Goal: Task Accomplishment & Management: Manage account settings

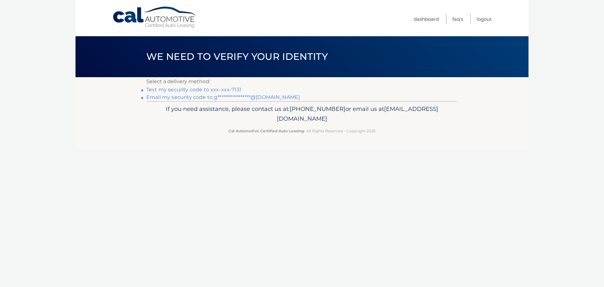
click at [188, 99] on link "**********" at bounding box center [223, 97] width 154 height 6
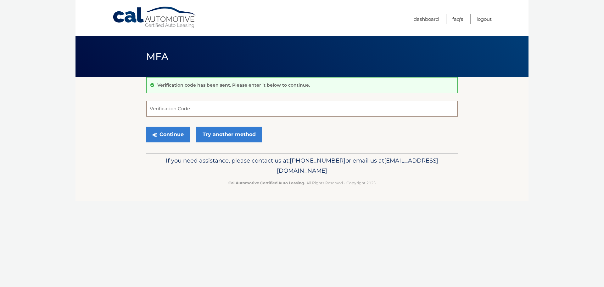
click at [183, 106] on input "Verification Code" at bounding box center [302, 109] width 312 height 16
paste input "729624"
click at [178, 131] on button "Continue" at bounding box center [168, 135] width 44 height 16
type input "729624"
click at [173, 135] on button "Continue" at bounding box center [168, 135] width 44 height 16
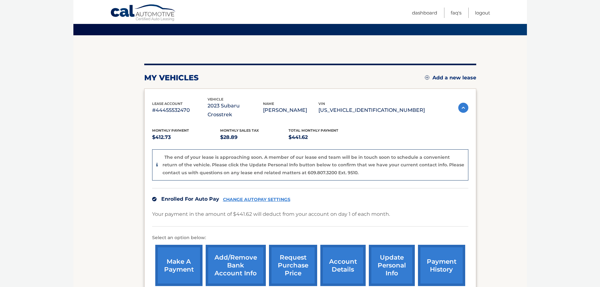
scroll to position [63, 0]
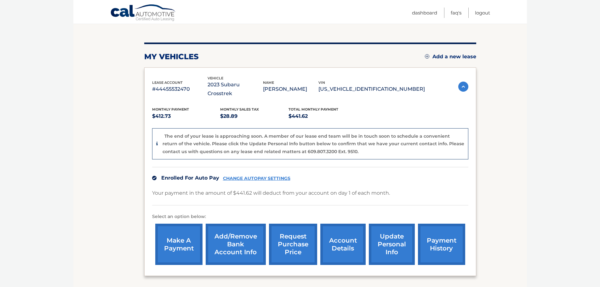
click at [355, 235] on link "account details" at bounding box center [342, 244] width 45 height 41
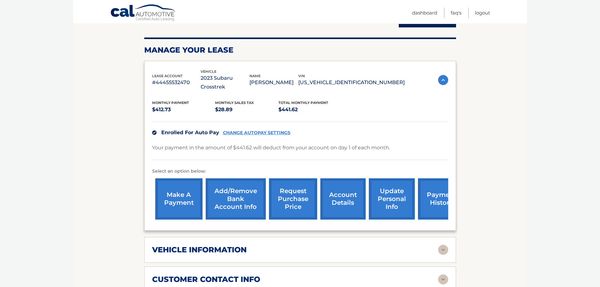
scroll to position [94, 0]
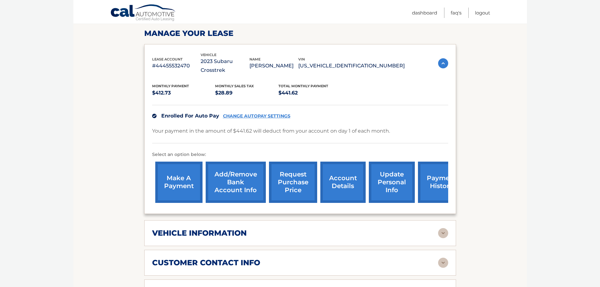
click at [449, 223] on div "vehicle information vehicle Year 2023 vehicle make Subaru vehicle model Crosstr…" at bounding box center [300, 233] width 312 height 26
click at [446, 228] on img at bounding box center [443, 233] width 10 height 10
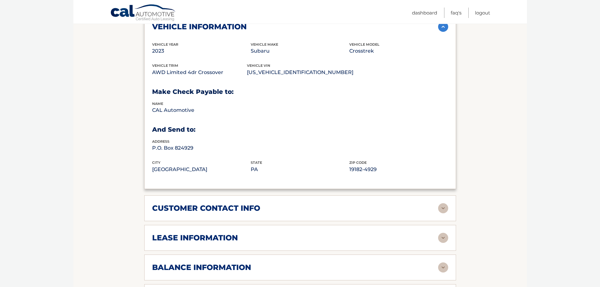
scroll to position [315, 0]
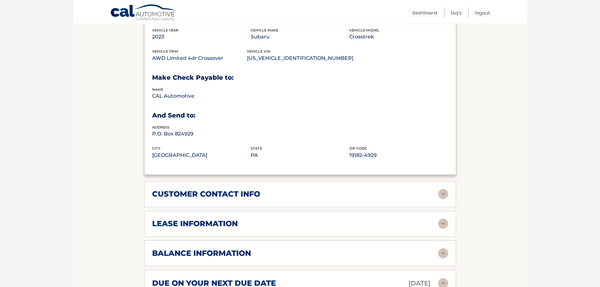
click at [443, 218] on img at bounding box center [443, 223] width 10 height 10
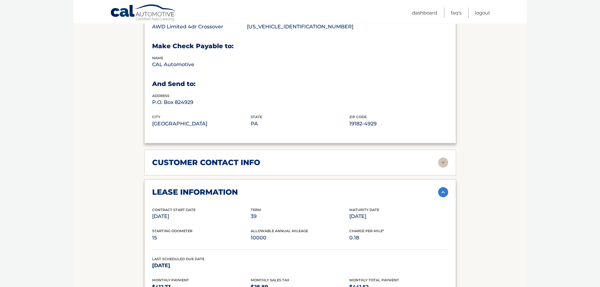
scroll to position [441, 0]
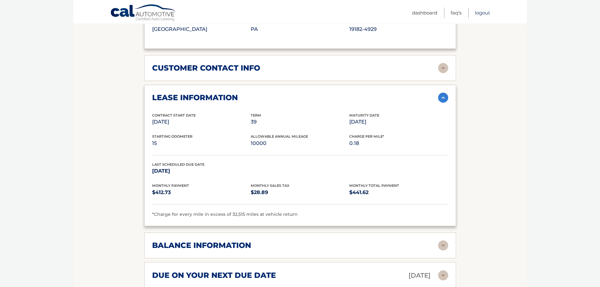
click at [487, 14] on link "Logout" at bounding box center [482, 13] width 15 height 10
